Goal: Task Accomplishment & Management: Manage account settings

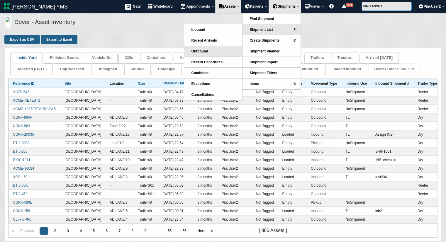
click at [210, 50] on link "Outbound" at bounding box center [213, 51] width 58 height 11
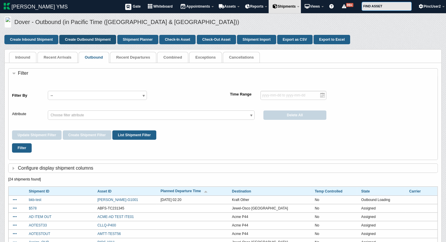
click at [80, 40] on link "Create Outbound Shipment" at bounding box center [87, 39] width 57 height 9
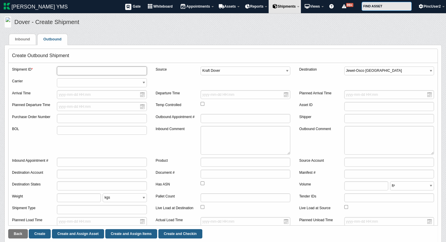
click at [84, 68] on input "text" at bounding box center [102, 71] width 90 height 9
type input "OB8989"
click at [76, 117] on input "text" at bounding box center [102, 118] width 90 height 9
type input "poOB8989"
click at [273, 69] on select "Kraft Dover" at bounding box center [246, 71] width 90 height 9
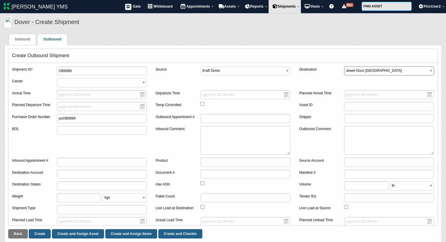
click at [355, 71] on select "Kraft Dover Jewel-Osco Melrose Park Kraft Other Acme P44" at bounding box center [389, 71] width 90 height 9
click at [293, 51] on div "Create Outbound Shipment" at bounding box center [223, 56] width 429 height 14
click at [38, 233] on link "Create" at bounding box center [40, 233] width 22 height 9
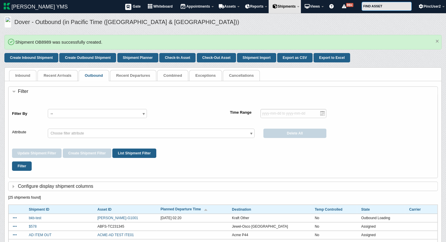
click at [41, 41] on li "Shipment OB8989 was successfully created." at bounding box center [222, 42] width 415 height 7
copy li "OB8989"
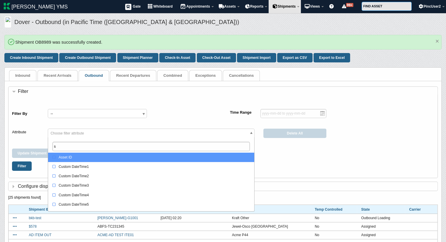
click at [79, 133] on span "Choose filter attribute" at bounding box center [66, 133] width 33 height 4
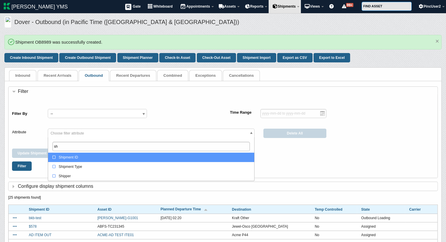
type input "sh"
click at [82, 157] on div "Shipment ID" at bounding box center [152, 158] width 200 height 6
select select "shipment_id"
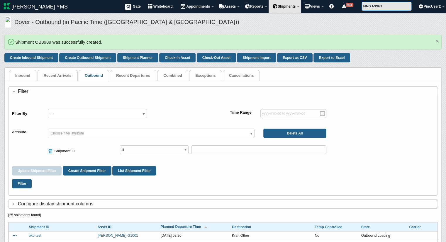
click at [273, 173] on div "Update Shipment Filter Create Shipment Filter List Shipment Filter" at bounding box center [223, 170] width 422 height 9
paste input "OB8989"
click at [200, 149] on input "OB8989" at bounding box center [258, 149] width 135 height 9
type input "OB8989"
click at [22, 185] on button "Filter" at bounding box center [22, 183] width 20 height 9
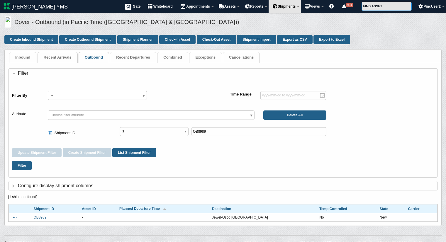
select select "shipment_id"
drag, startPoint x: 54, startPoint y: 217, endPoint x: 30, endPoint y: 217, distance: 23.8
click at [30, 217] on tr "Assign Asset Assign Items Check-In OB8989 - Jewel-Osco Melrose Park No New" at bounding box center [223, 217] width 429 height 9
copy tr "Assign Asset Assign Items Check-In OB8989"
click at [22, 165] on button "Filter" at bounding box center [22, 165] width 20 height 9
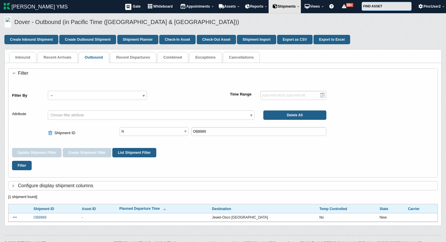
select select "shipment_id"
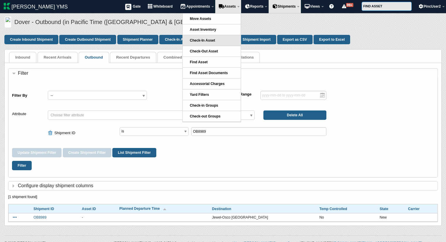
click at [213, 39] on link "Check-In Asset" at bounding box center [212, 40] width 58 height 11
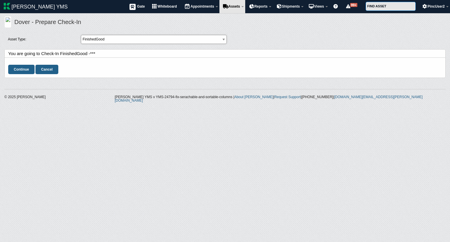
click at [134, 38] on select "FinishedGood Container ContainerX TractorLG23 Trailer Tractor" at bounding box center [154, 39] width 146 height 9
select select "1"
click at [81, 35] on select "FinishedGood Container ContainerX TractorLG23 Trailer Tractor" at bounding box center [154, 39] width 146 height 9
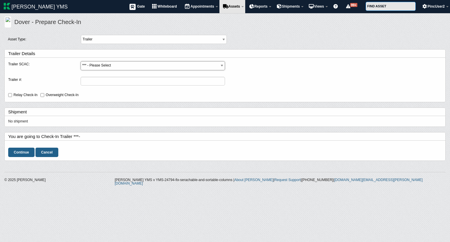
click at [100, 64] on select "*** - Please Select ACME - ACME QA ABFS - ABF FREIGHT SYSTE XPOL - XPO LOGISTIC…" at bounding box center [153, 65] width 145 height 9
select select "ACME"
click at [81, 61] on select "*** - Please Select ACME - ACME QA ABFS - ABF FREIGHT SYSTE XPOL - XPO LOGISTIC…" at bounding box center [153, 65] width 145 height 9
click at [94, 80] on input "Trailer #:" at bounding box center [153, 81] width 145 height 9
type input "5896"
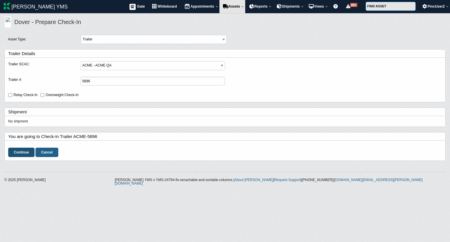
click at [23, 149] on input "Continue" at bounding box center [21, 152] width 26 height 9
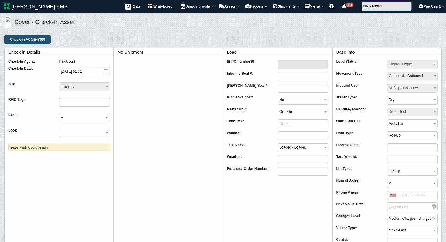
click at [42, 40] on input "Check-In ACME-5896" at bounding box center [27, 39] width 46 height 9
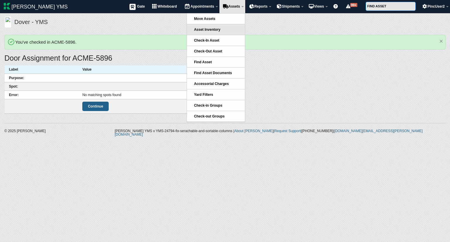
click at [229, 33] on link "Asset Inventory" at bounding box center [216, 29] width 58 height 11
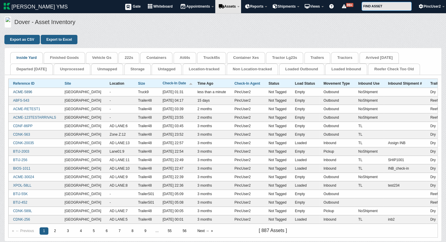
click at [29, 93] on link "ACME-5896" at bounding box center [22, 92] width 19 height 4
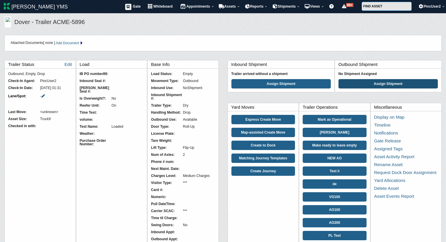
click at [361, 81] on button "Assign Shipment" at bounding box center [387, 83] width 99 height 9
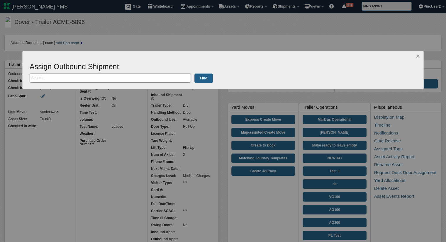
click at [163, 78] on input "text" at bounding box center [110, 78] width 161 height 9
paste input "OB8989"
type input "OB8989"
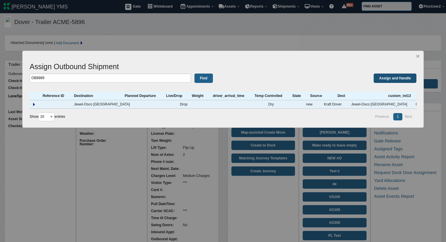
click at [397, 76] on link "Assign and Handle" at bounding box center [395, 78] width 43 height 9
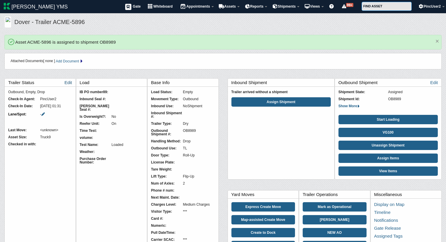
click at [66, 82] on link "Edit" at bounding box center [68, 83] width 8 height 8
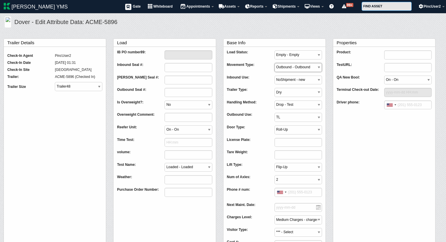
click at [304, 66] on select "Inbound - Inbound1 Maintenance - Maintenance Outbound - Outbound Overweight - O…" at bounding box center [297, 67] width 47 height 9
select select "Inbound"
click at [274, 63] on select "Inbound - Inbound1 Maintenance - Maintenance Outbound - Outbound Overweight - O…" at bounding box center [297, 67] width 47 height 9
drag, startPoint x: 290, startPoint y: 117, endPoint x: 288, endPoint y: 125, distance: 7.5
click at [288, 125] on div "Load Status: Loaded - Loaded Empty - Empty Loading - Loading Unloading - Unload…" at bounding box center [274, 206] width 95 height 318
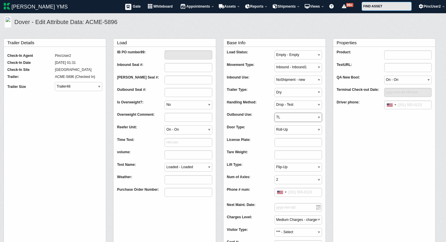
select select "DoNotReuse"
click at [274, 113] on select "DoNotReuse TL Available" at bounding box center [297, 117] width 47 height 9
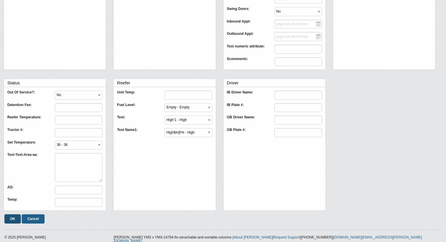
click at [11, 218] on input "OK" at bounding box center [12, 218] width 16 height 9
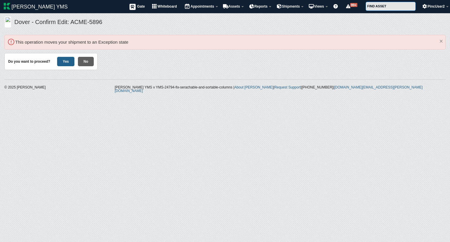
click at [85, 64] on button "No" at bounding box center [86, 61] width 16 height 9
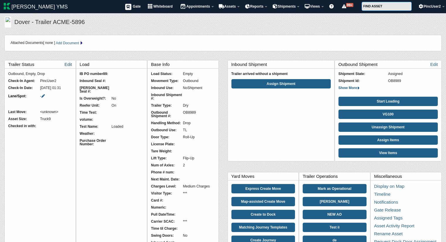
click at [66, 62] on link "Edit" at bounding box center [68, 64] width 8 height 8
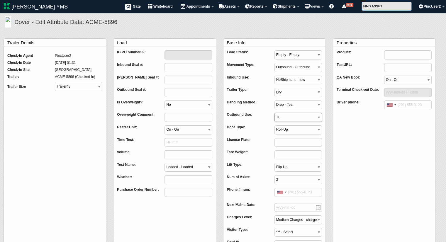
click at [293, 115] on select "DoNotReuse TL Available" at bounding box center [297, 117] width 47 height 9
select select "DoNotReuse"
click at [274, 113] on select "DoNotReuse TL Available" at bounding box center [297, 117] width 47 height 9
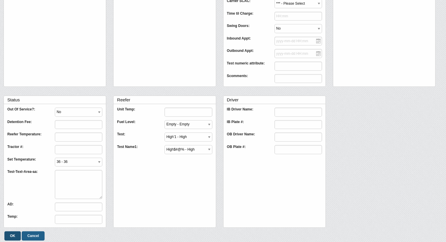
click at [10, 235] on input "OK" at bounding box center [12, 235] width 16 height 9
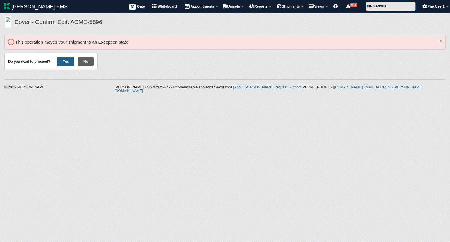
click at [86, 61] on button "No" at bounding box center [86, 61] width 16 height 9
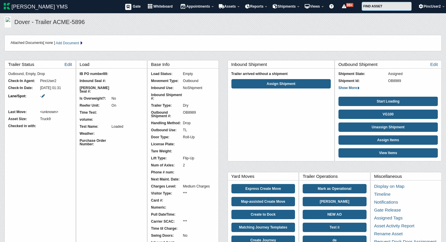
click at [67, 65] on link "Edit" at bounding box center [68, 64] width 8 height 8
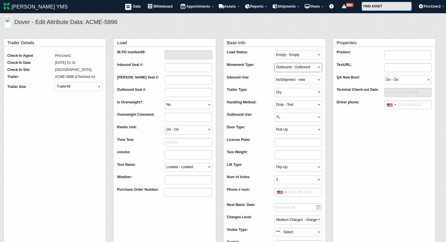
click at [289, 66] on select "Inbound - Inbound1 Maintenance - Maintenance Outbound - Outbound Overweight - O…" at bounding box center [297, 67] width 47 height 9
select select "Pickup"
click at [274, 63] on select "Inbound - Inbound1 Maintenance - Maintenance Outbound - Outbound Overweight - O…" at bounding box center [297, 67] width 47 height 9
click at [289, 116] on select "DoNotReuse TL Available" at bounding box center [297, 117] width 47 height 9
select select "DoNotReuse"
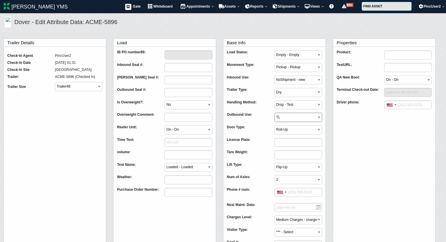
click at [274, 113] on select "DoNotReuse TL Available" at bounding box center [297, 117] width 47 height 9
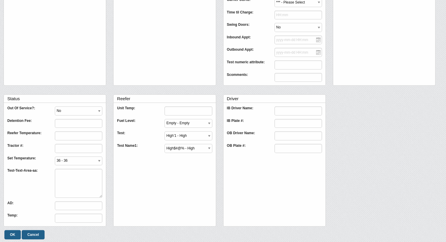
scroll to position [293, 0]
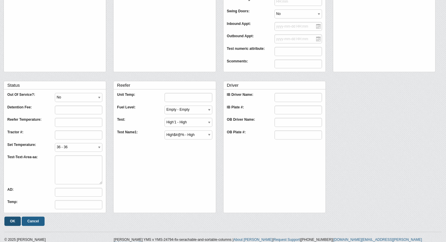
click at [15, 220] on input "OK" at bounding box center [12, 221] width 16 height 9
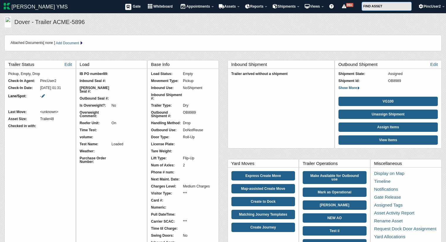
scroll to position [188, 0]
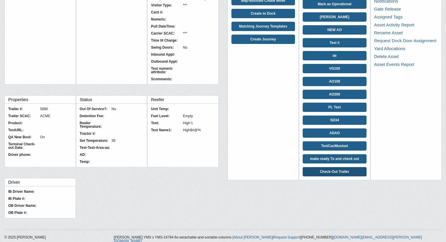
click at [328, 171] on link "Check-Out Trailer" at bounding box center [335, 171] width 64 height 9
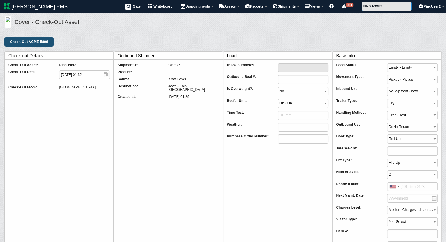
click at [31, 41] on input "Check-Out ACME-5896" at bounding box center [28, 41] width 49 height 9
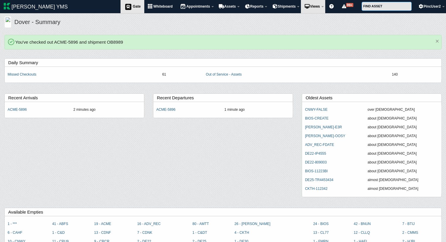
click at [124, 7] on icon at bounding box center [128, 6] width 9 height 7
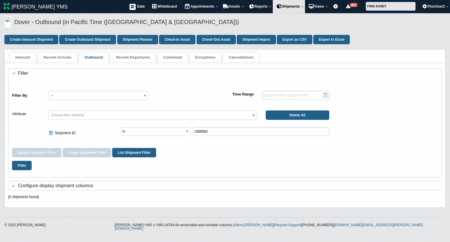
select select "shipment_id"
drag, startPoint x: 213, startPoint y: 133, endPoint x: 184, endPoint y: 134, distance: 29.4
click at [184, 134] on div "is is not contains not set set OB8989" at bounding box center [225, 133] width 209 height 12
click at [129, 58] on link "Recent Departures" at bounding box center [133, 57] width 34 height 4
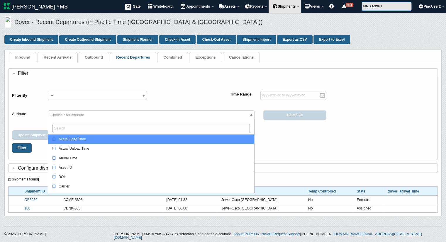
click at [110, 118] on span "Choose filter attribute" at bounding box center [151, 115] width 206 height 9
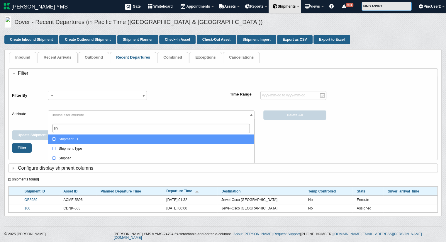
type input "sh"
click at [100, 139] on div "Shipment ID" at bounding box center [152, 139] width 200 height 6
select select "shipment_id"
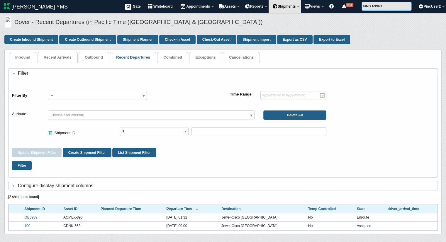
click at [264, 157] on div "Update Shipment Filter Create Shipment Filter List Shipment Filter" at bounding box center [223, 152] width 422 height 9
drag, startPoint x: 40, startPoint y: 218, endPoint x: 18, endPoint y: 219, distance: 22.3
click at [18, 219] on tr "OB8989 ACME-5896 2025-08-22 01:32 Jewel-Osco Melrose Park No Enroute" at bounding box center [223, 217] width 429 height 9
copy tr "OB8989"
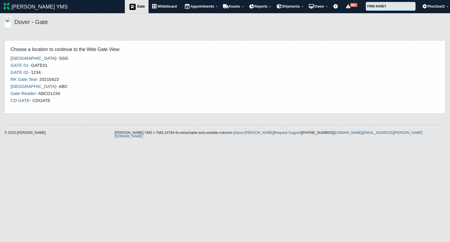
click at [13, 59] on link "[GEOGRAPHIC_DATA]" at bounding box center [34, 58] width 46 height 5
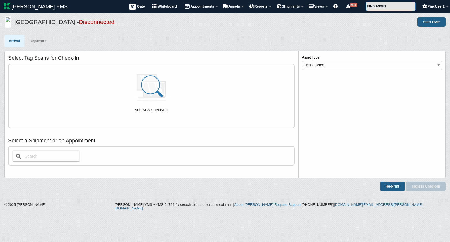
click at [40, 157] on input "text" at bounding box center [46, 156] width 68 height 12
paste input "OB8989"
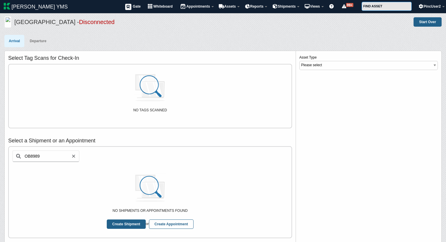
click at [32, 157] on input "OB8989" at bounding box center [45, 156] width 67 height 12
click at [49, 155] on input "OB8989" at bounding box center [45, 156] width 67 height 12
type input "OB8989"
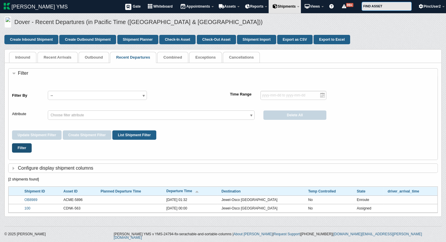
click at [22, 149] on button "Filter" at bounding box center [22, 147] width 20 height 9
click at [94, 59] on link "Outbound" at bounding box center [94, 57] width 18 height 4
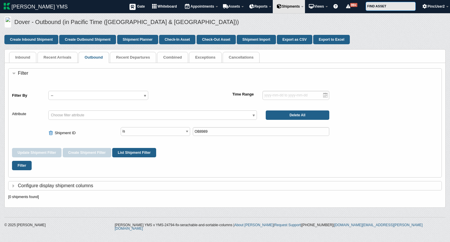
select select "shipment_id"
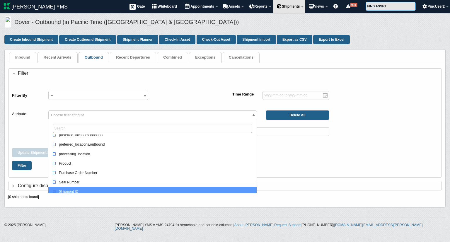
click at [114, 115] on span "Choose filter attribute" at bounding box center [152, 115] width 209 height 9
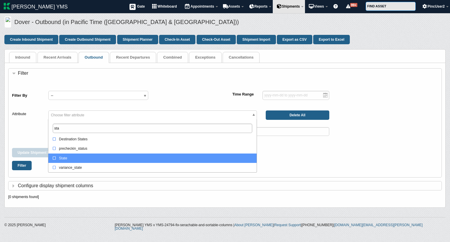
type input "sta"
click at [88, 155] on div "State" at bounding box center [154, 158] width 202 height 6
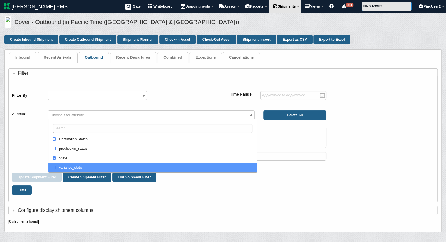
click at [164, 226] on fieldset "Filter Filter By -- TEST TC 235r23 F001 test7 TEST TC 2ty utest TEST TC 2 VG- W…" at bounding box center [223, 147] width 430 height 164
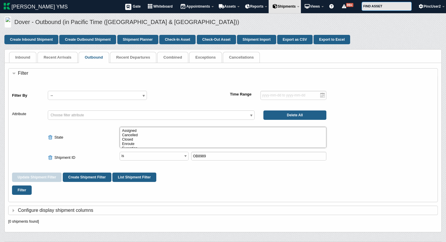
select select "enroute"
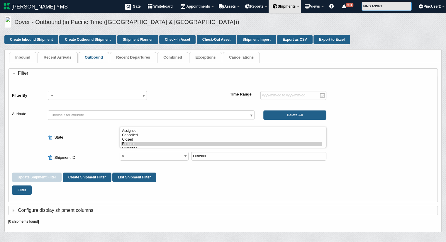
click at [127, 144] on option "Enroute" at bounding box center [221, 144] width 200 height 4
click at [48, 159] on span at bounding box center [51, 157] width 6 height 5
select select "state"
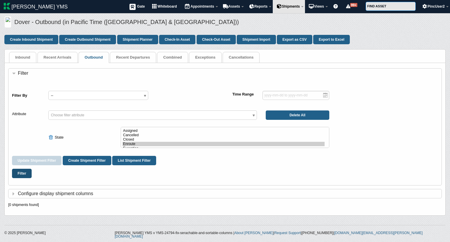
click at [21, 173] on button "Filter" at bounding box center [22, 173] width 20 height 9
select select "state"
